Goal: Task Accomplishment & Management: Manage account settings

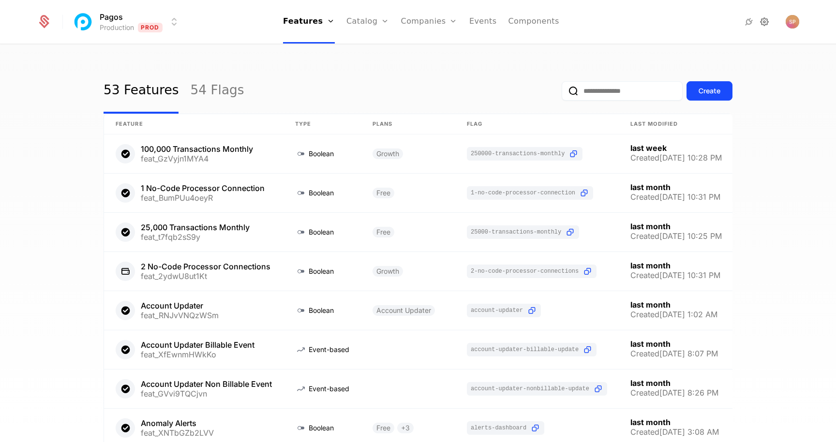
click at [768, 24] on icon at bounding box center [765, 22] width 12 height 12
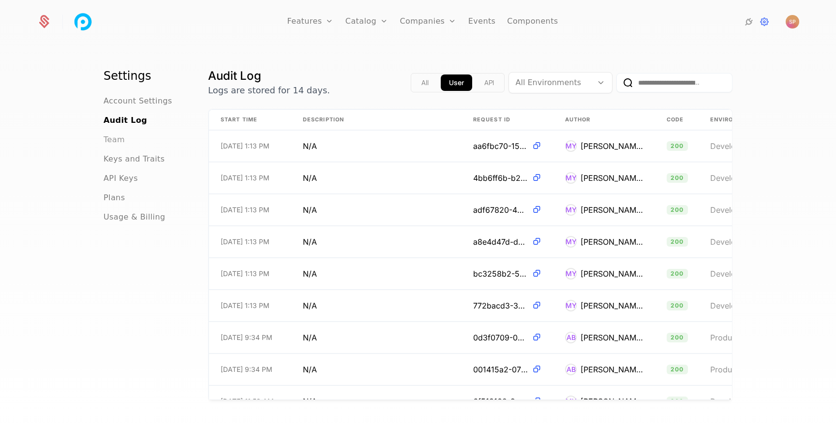
drag, startPoint x: 517, startPoint y: 55, endPoint x: 116, endPoint y: 145, distance: 411.0
click at [116, 145] on span "Team" at bounding box center [114, 140] width 21 height 12
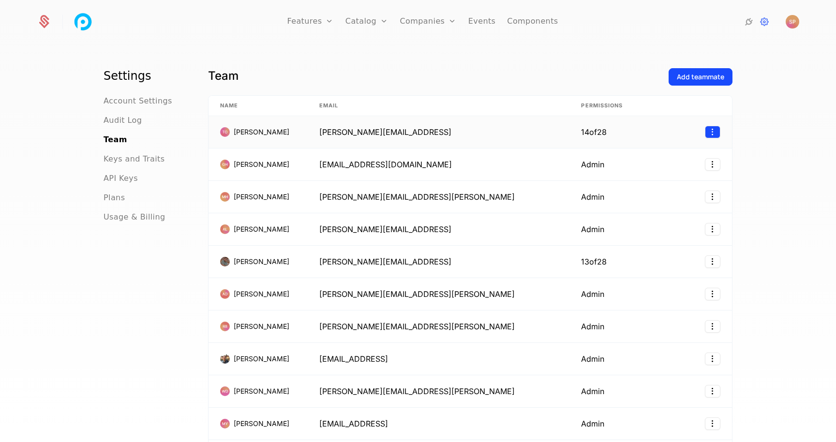
click at [708, 131] on html "Features Features Flags Catalog Plans Add Ons Credits Configuration Companies C…" at bounding box center [418, 221] width 836 height 442
click at [747, 287] on html "Features Features Flags Catalog Plans Add Ons Credits Configuration Companies C…" at bounding box center [418, 221] width 836 height 442
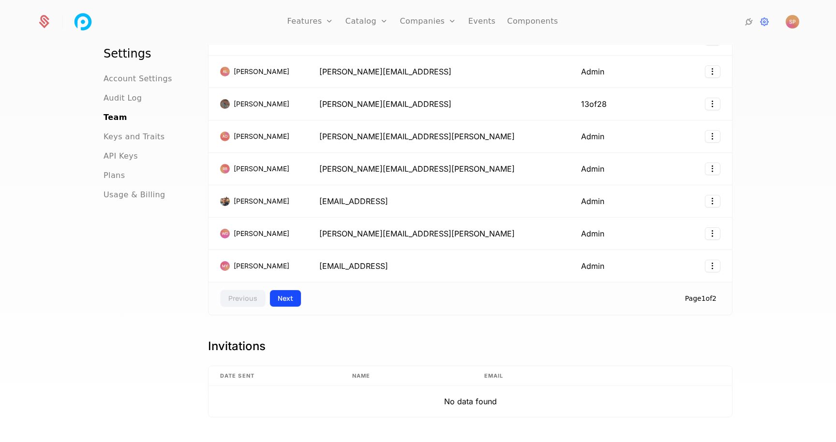
click at [277, 297] on button "Next" at bounding box center [285, 298] width 32 height 17
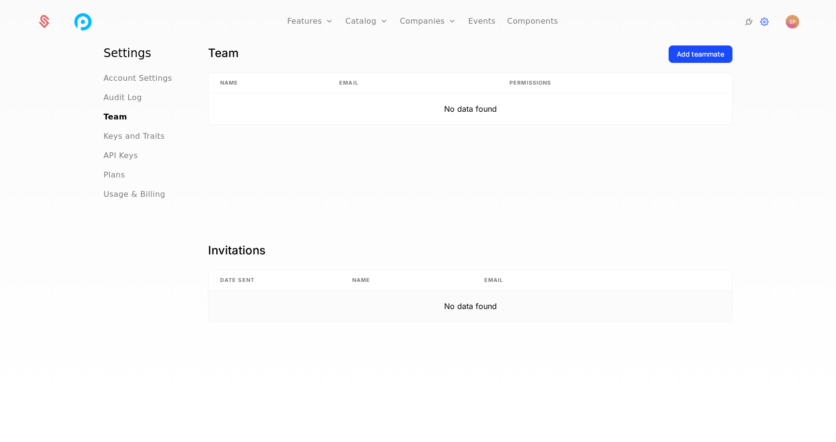
scroll to position [23, 0]
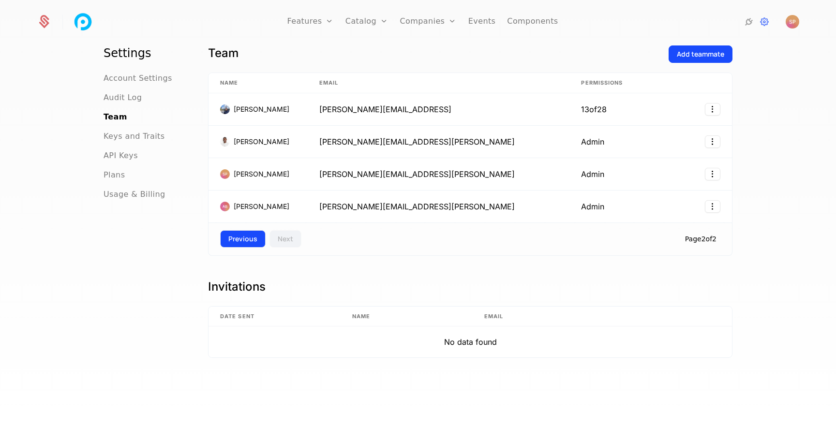
click at [254, 238] on button "Previous" at bounding box center [242, 238] width 45 height 17
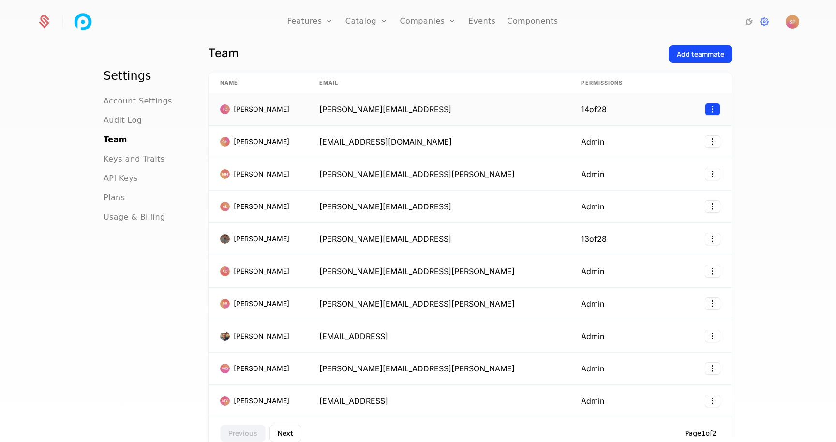
click at [712, 106] on html "Features Features Flags Catalog Plans Add Ons Credits Configuration Companies C…" at bounding box center [418, 221] width 836 height 442
click at [681, 133] on div "Edit" at bounding box center [672, 134] width 74 height 14
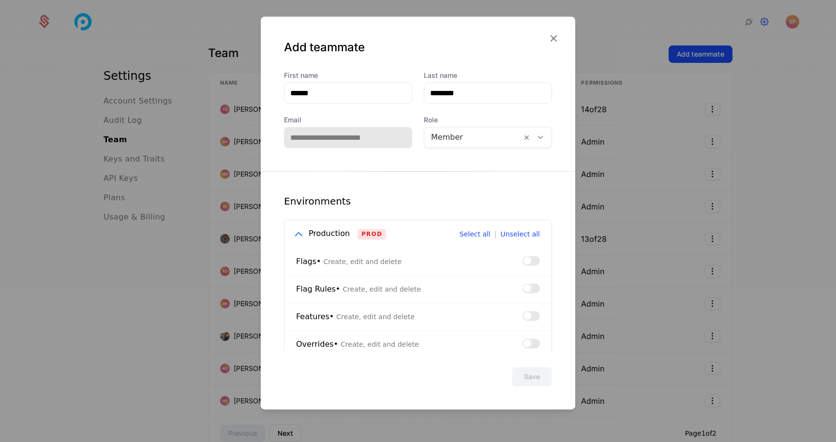
scroll to position [0, 0]
click at [551, 41] on icon "button" at bounding box center [553, 38] width 13 height 13
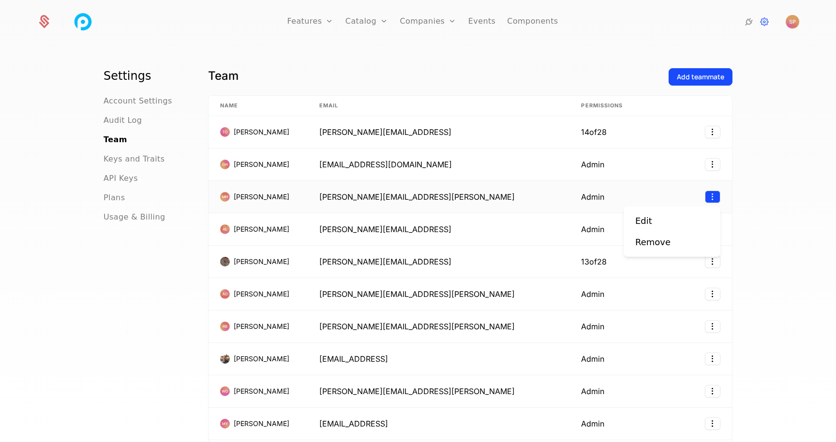
click at [711, 195] on html "Features Features Flags Catalog Plans Add Ons Credits Configuration Companies C…" at bounding box center [418, 221] width 836 height 442
click at [668, 224] on div "Edit" at bounding box center [672, 221] width 74 height 14
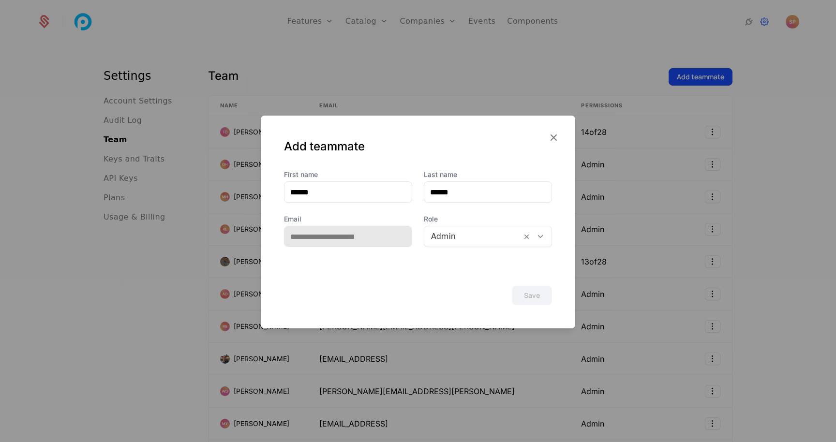
click at [463, 231] on div at bounding box center [473, 237] width 84 height 14
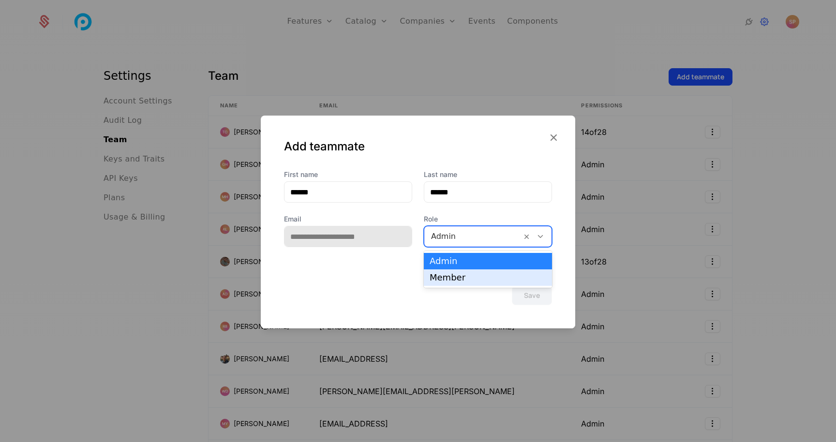
click at [450, 275] on div "Member" at bounding box center [488, 277] width 117 height 9
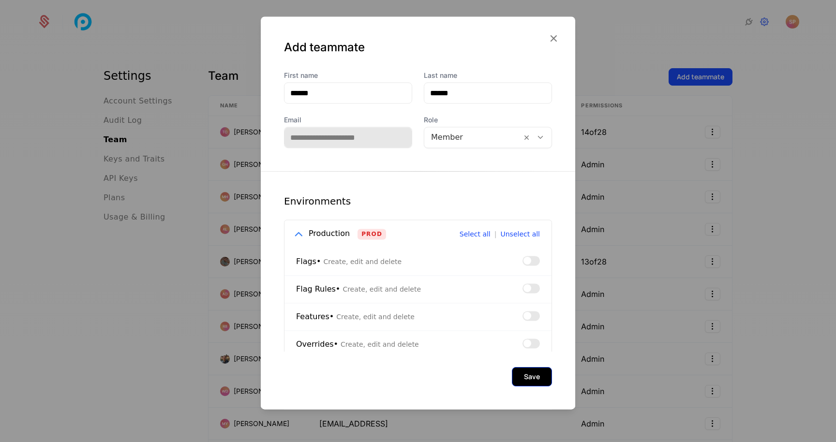
click at [534, 380] on button "Save" at bounding box center [532, 376] width 40 height 19
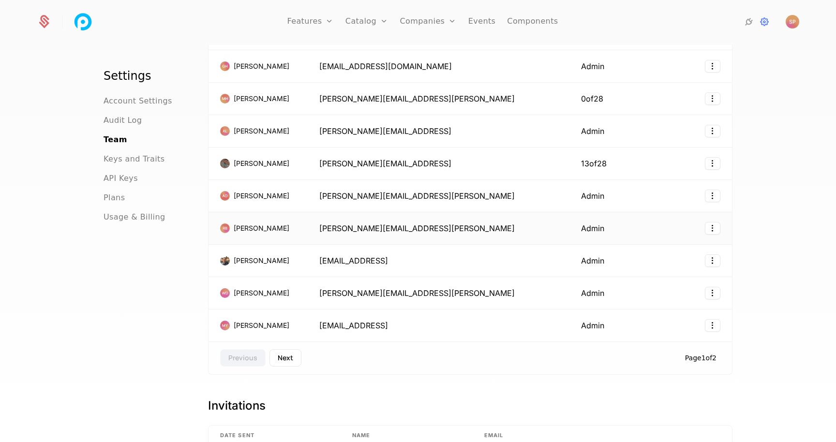
scroll to position [106, 0]
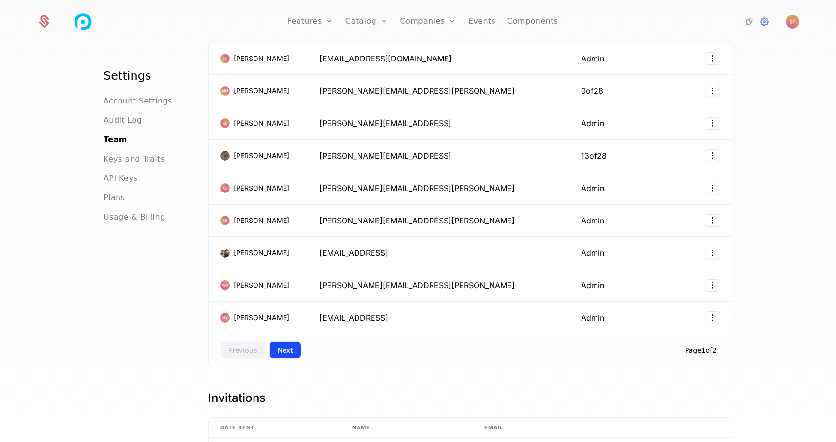
click at [284, 346] on button "Next" at bounding box center [285, 350] width 32 height 17
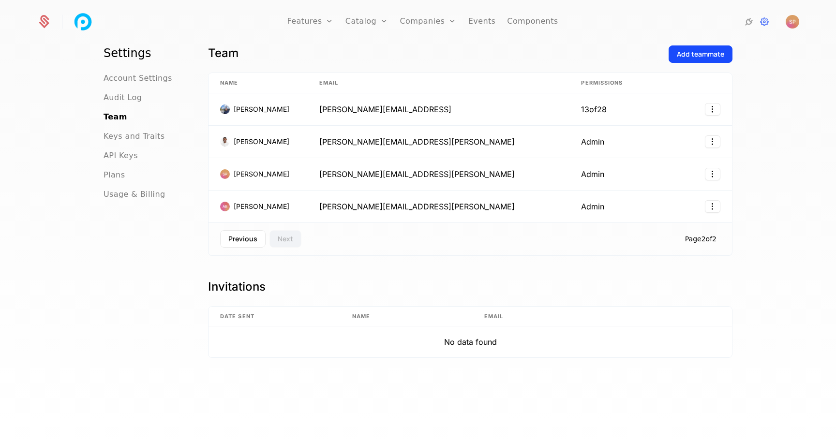
scroll to position [23, 0]
click at [250, 240] on button "Previous" at bounding box center [242, 238] width 45 height 17
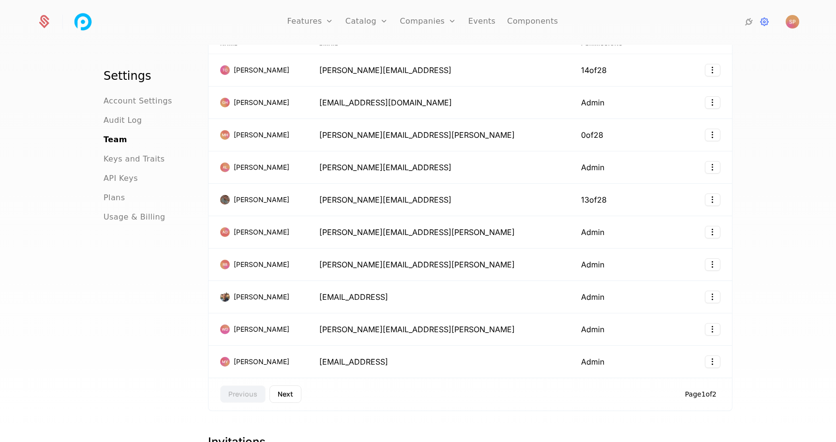
scroll to position [74, 0]
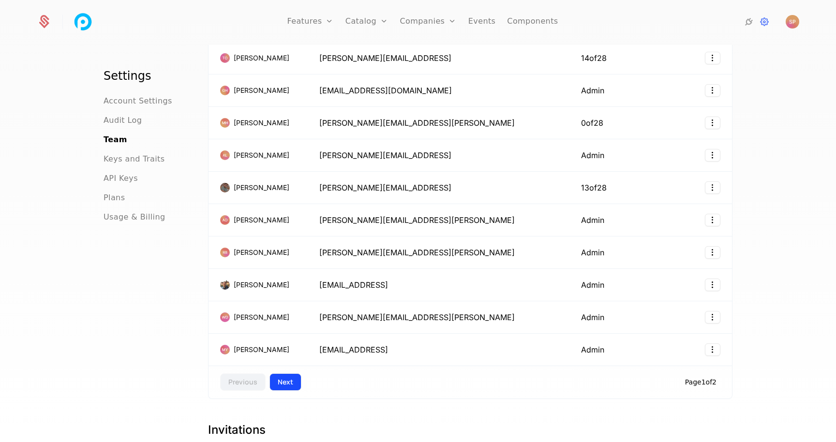
click at [288, 379] on button "Next" at bounding box center [285, 382] width 32 height 17
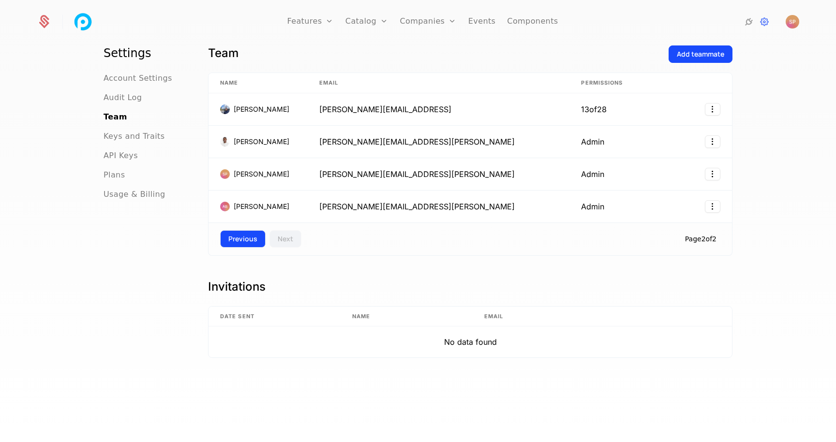
click at [244, 236] on button "Previous" at bounding box center [242, 238] width 45 height 17
